Goal: Check status: Check status

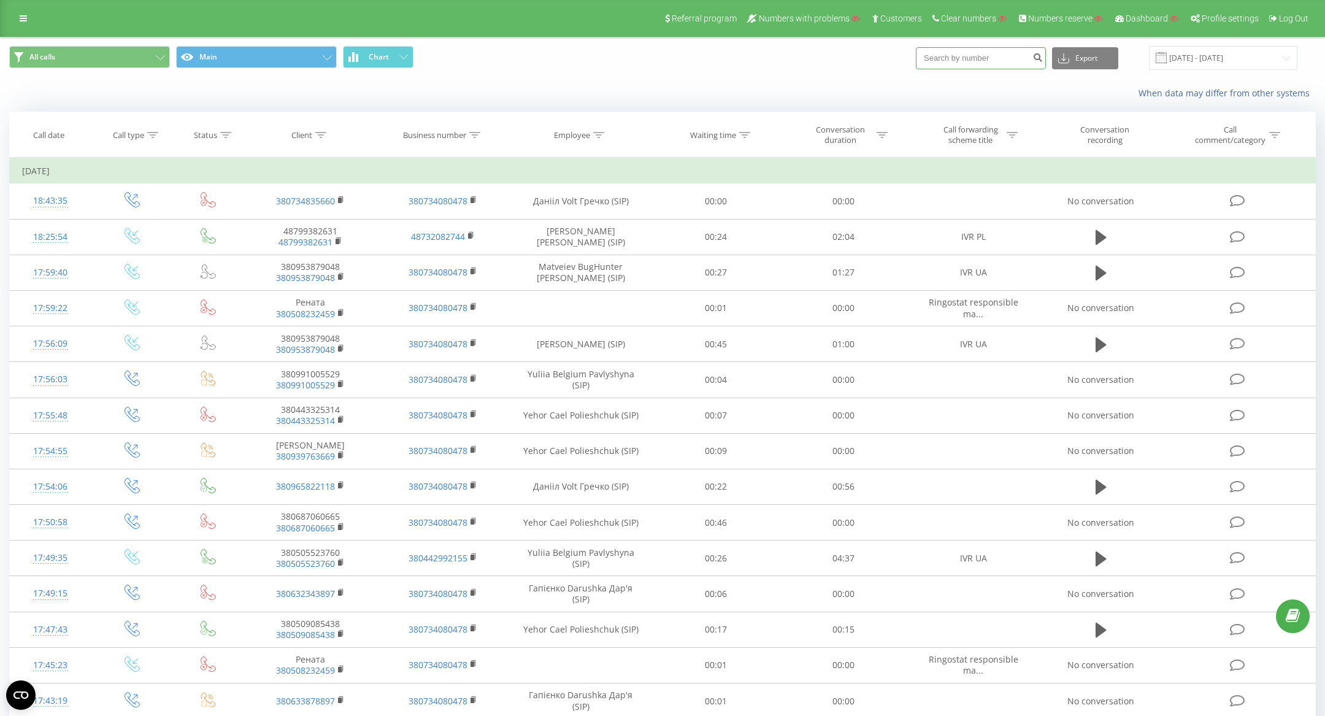
click at [979, 57] on input at bounding box center [981, 58] width 130 height 22
paste input "48660432500"
type input "48660432500"
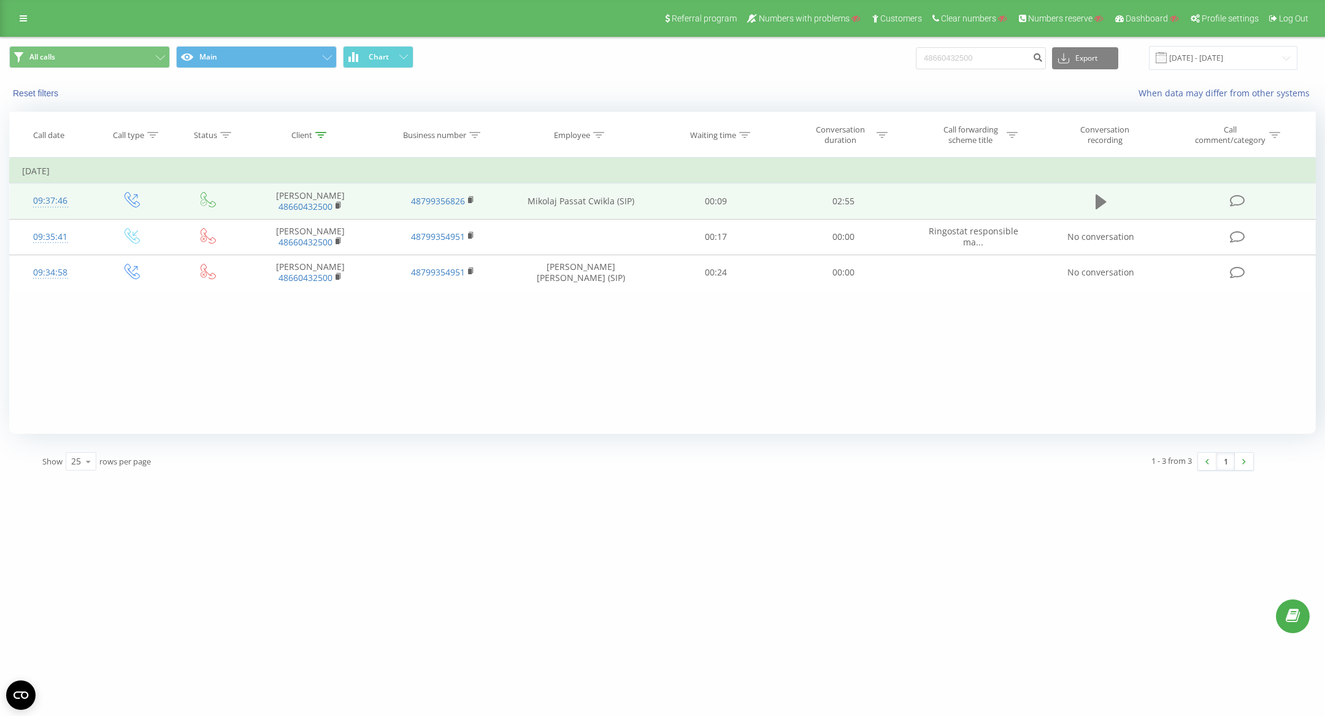
click at [1092, 207] on button at bounding box center [1101, 202] width 18 height 18
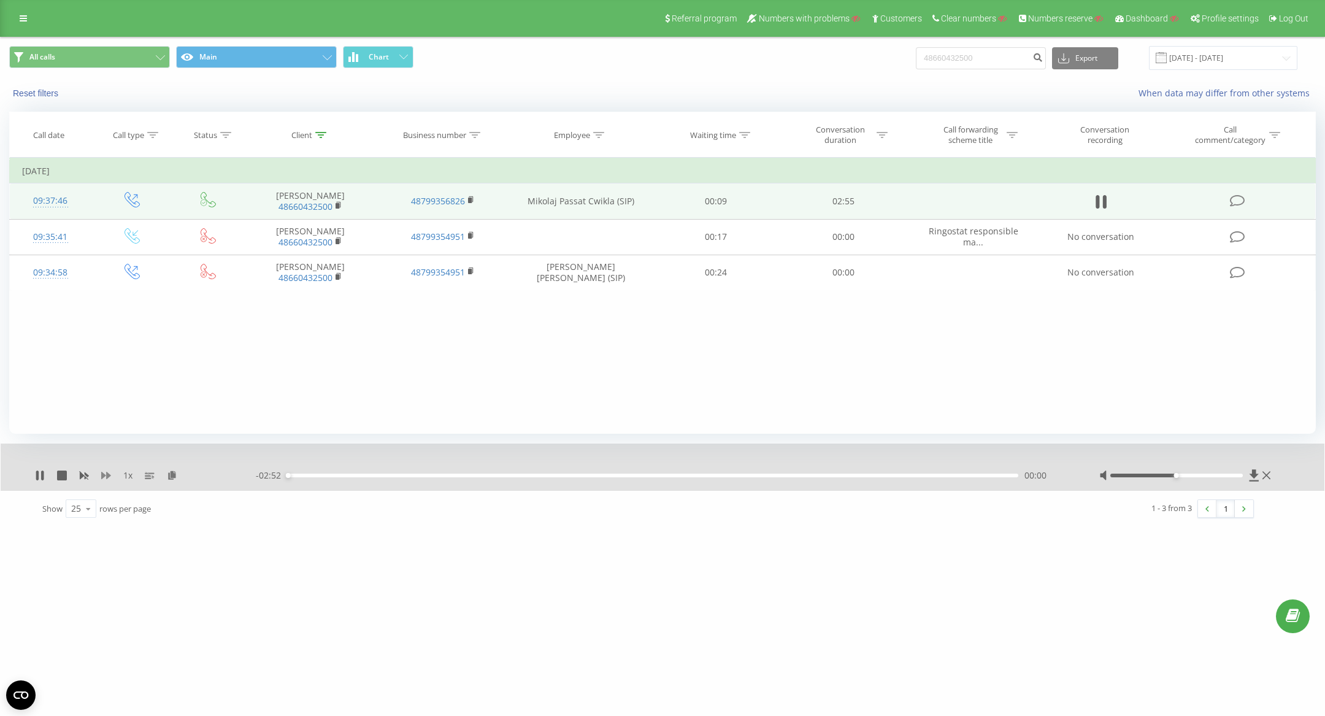
click at [105, 473] on icon at bounding box center [106, 475] width 10 height 10
